Goal: Information Seeking & Learning: Learn about a topic

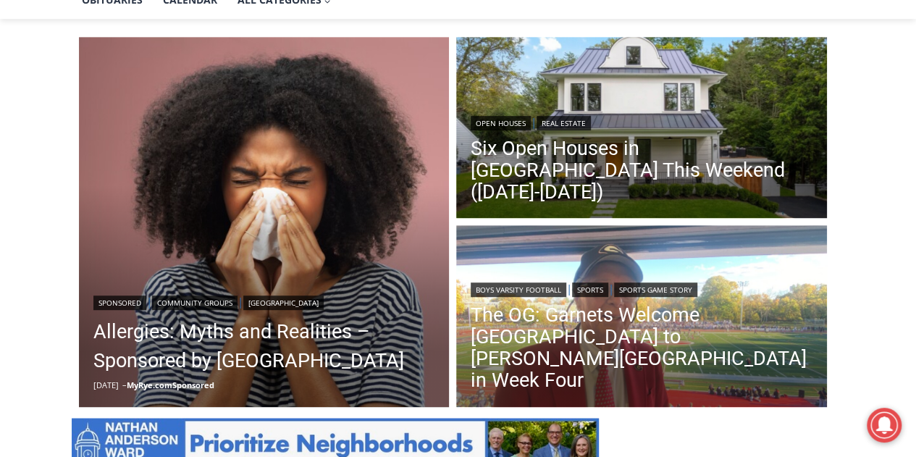
scroll to position [377, 0]
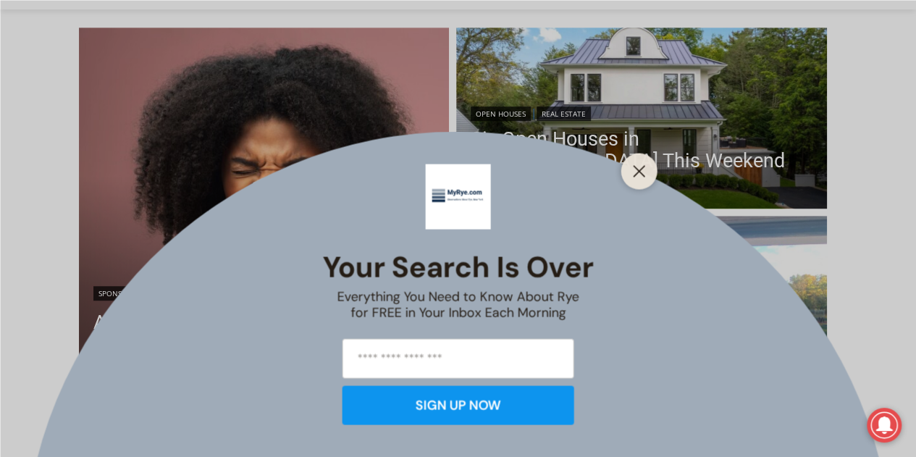
click at [645, 167] on icon "Close" at bounding box center [639, 170] width 13 height 13
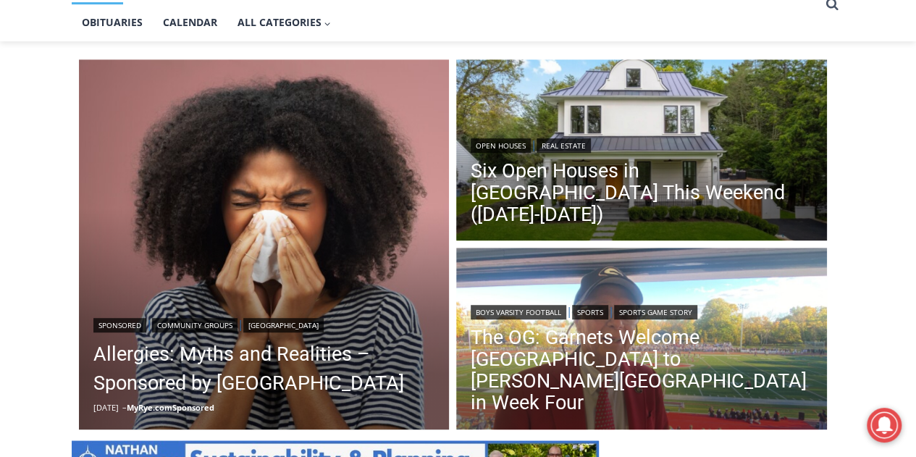
scroll to position [385, 0]
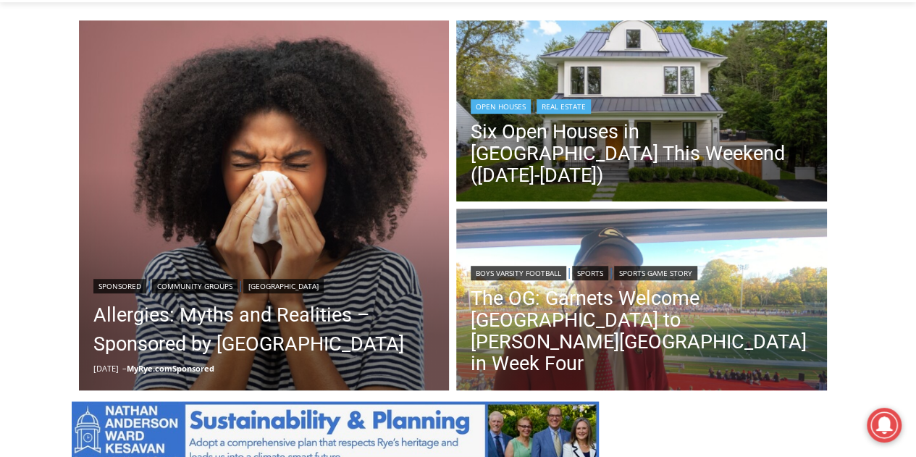
click at [571, 110] on header "Open Houses | Real Estate Six Open Houses in [GEOGRAPHIC_DATA] This Weekend ([D…" at bounding box center [641, 142] width 371 height 125
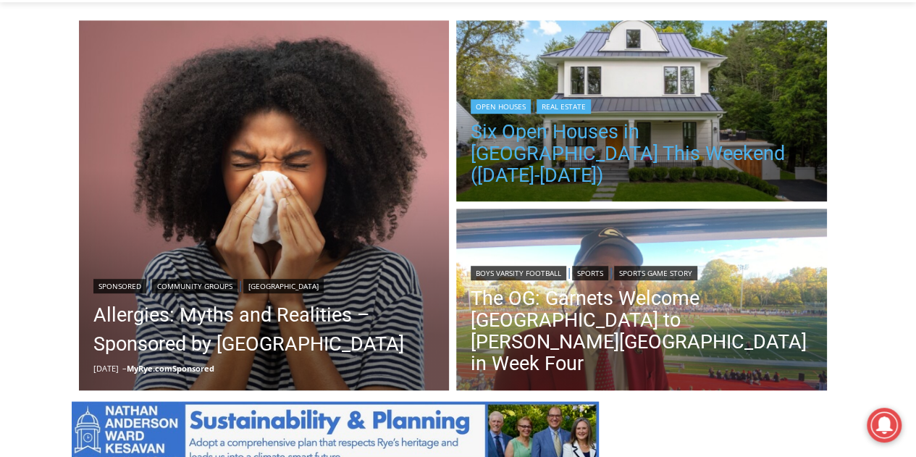
click at [645, 154] on link "Six Open Houses in [GEOGRAPHIC_DATA] This Weekend ([DATE]-[DATE])" at bounding box center [642, 153] width 342 height 65
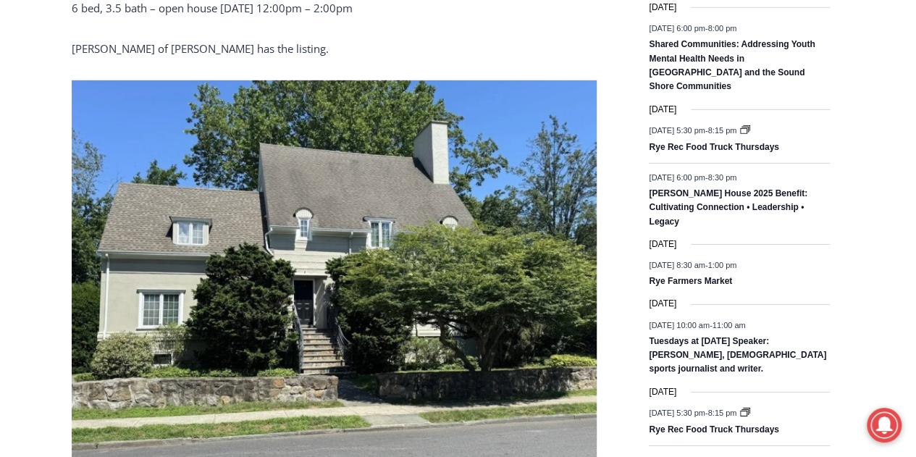
scroll to position [2213, 0]
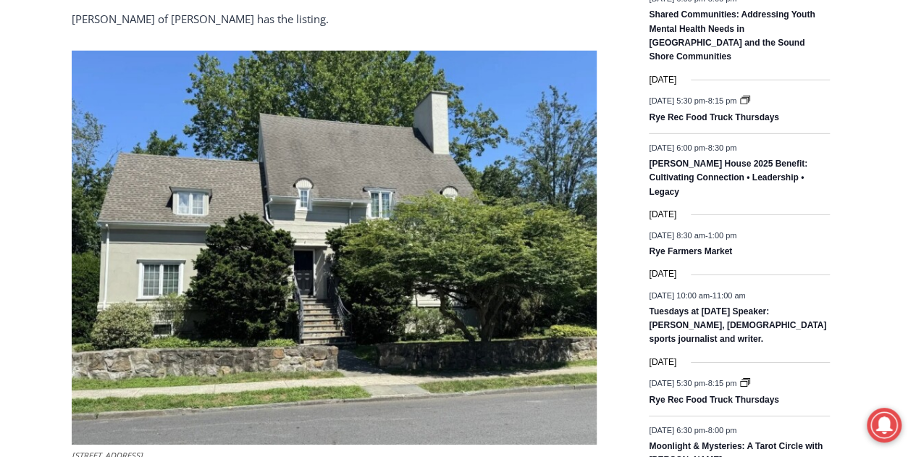
drag, startPoint x: 922, startPoint y: 33, endPoint x: 926, endPoint y: 209, distance: 176.8
